Goal: Find specific page/section: Locate a particular part of the current website

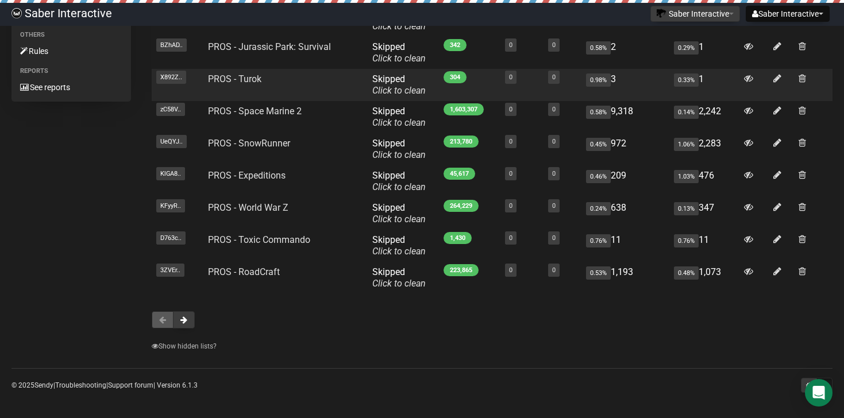
scroll to position [177, 0]
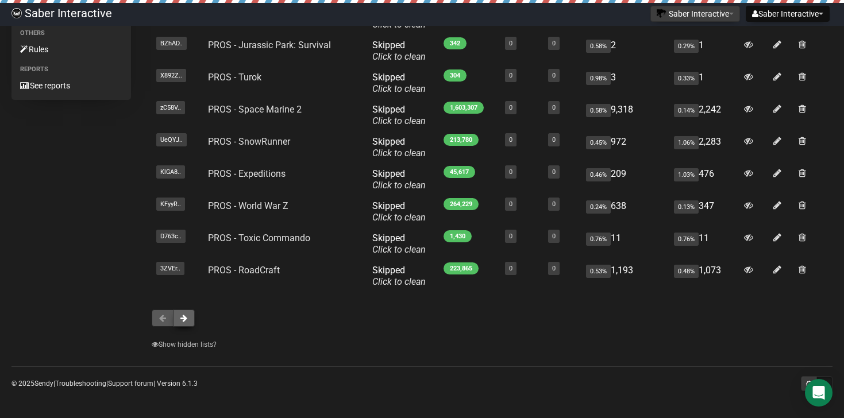
click at [183, 320] on span at bounding box center [183, 318] width 7 height 8
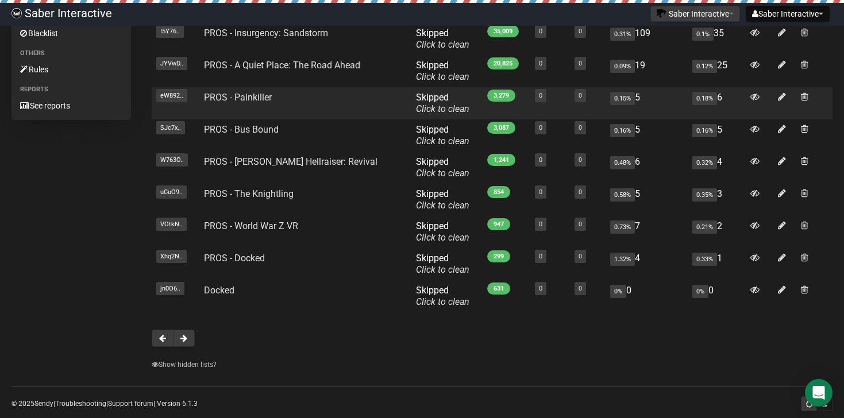
scroll to position [177, 0]
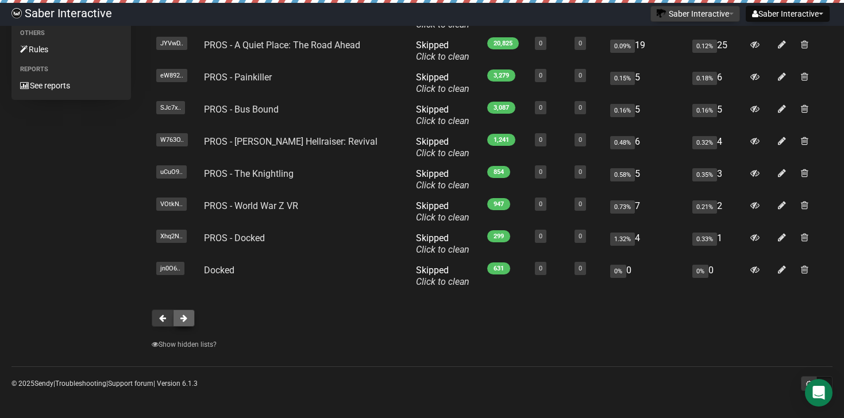
click at [184, 320] on span at bounding box center [183, 318] width 7 height 8
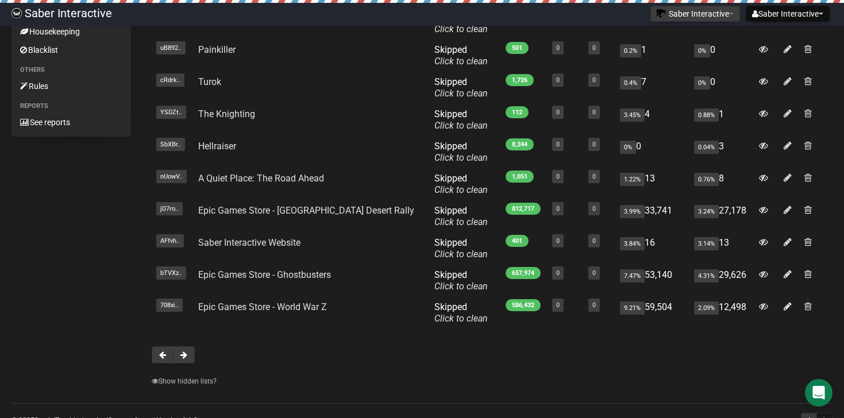
scroll to position [177, 0]
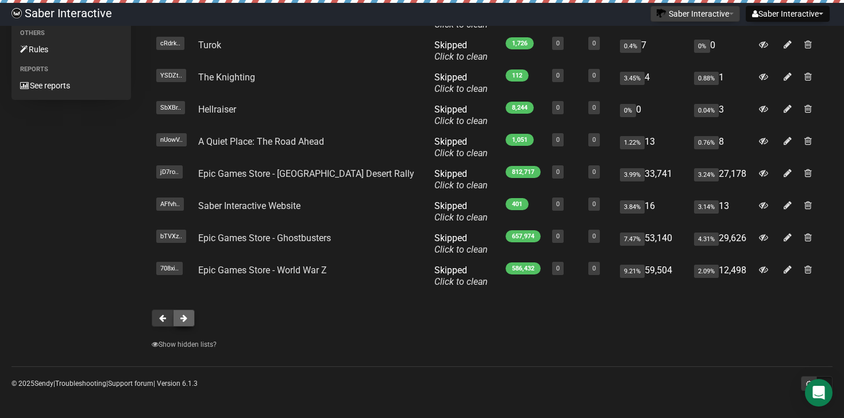
click at [186, 321] on span at bounding box center [183, 318] width 7 height 8
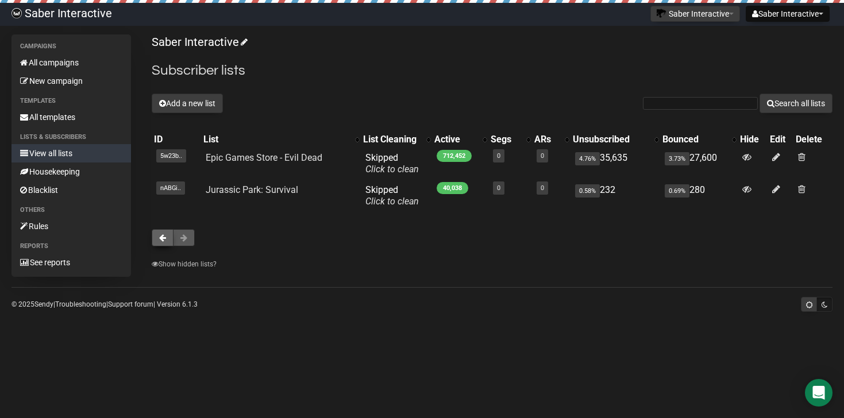
click at [163, 235] on span at bounding box center [162, 238] width 7 height 8
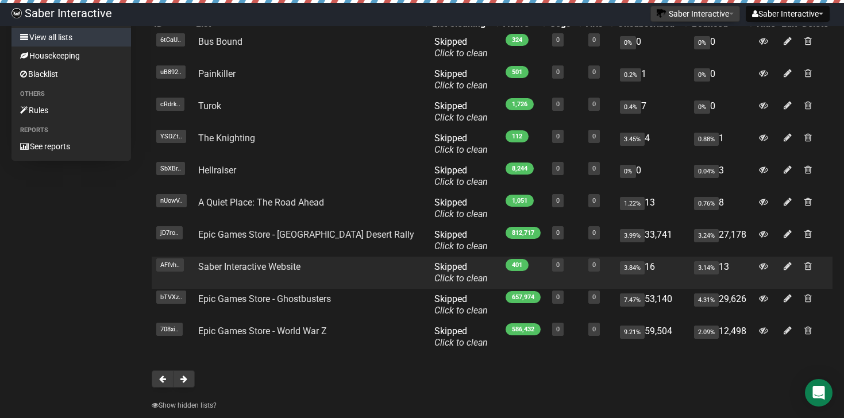
scroll to position [154, 0]
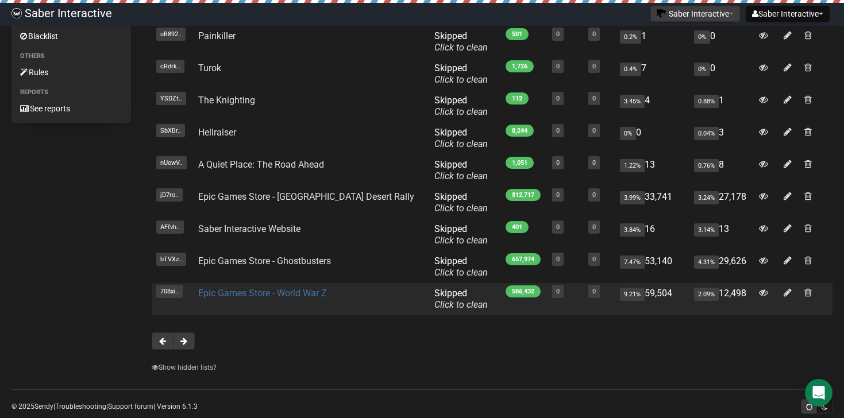
click at [272, 298] on link "Epic Games Store - World War Z" at bounding box center [262, 293] width 129 height 11
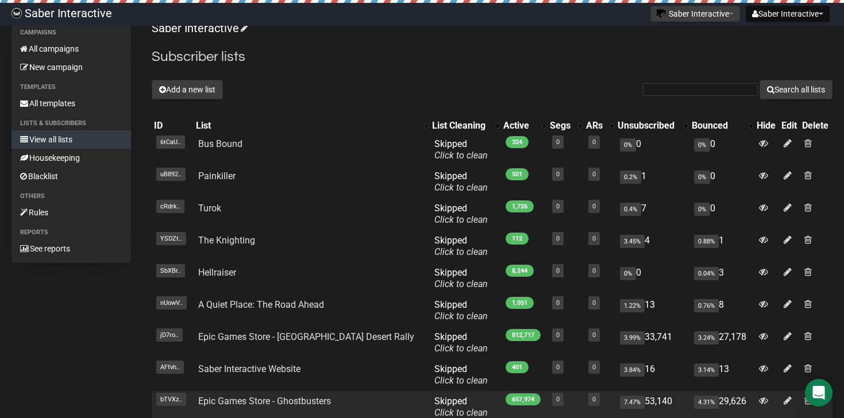
scroll to position [0, 0]
